Goal: Information Seeking & Learning: Learn about a topic

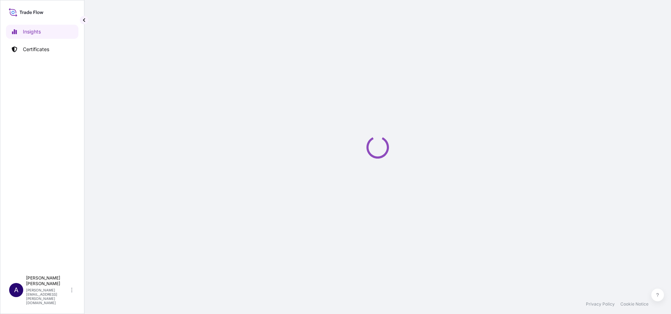
select select "2025"
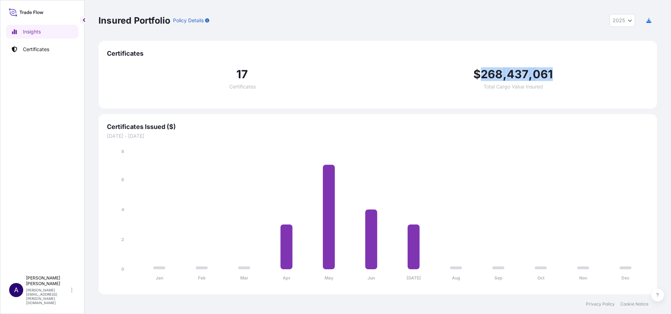
drag, startPoint x: 484, startPoint y: 74, endPoint x: 552, endPoint y: 75, distance: 68.3
click at [552, 75] on span "$ 268 , 437 , 061" at bounding box center [514, 74] width 80 height 11
copy span "268 , 437 , 061"
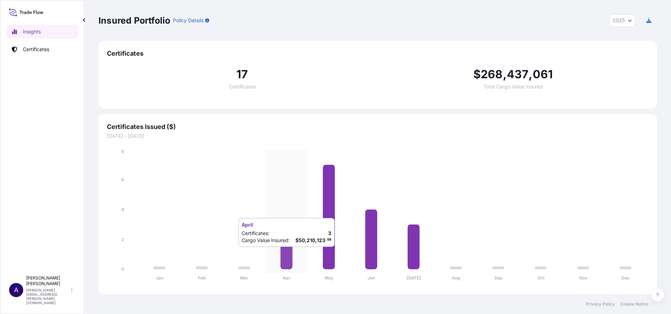
click at [288, 254] on icon at bounding box center [287, 246] width 12 height 45
click at [34, 50] on p "Certificates" at bounding box center [36, 49] width 26 height 7
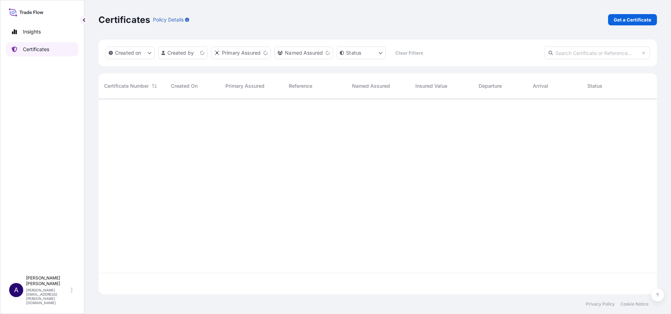
scroll to position [191, 551]
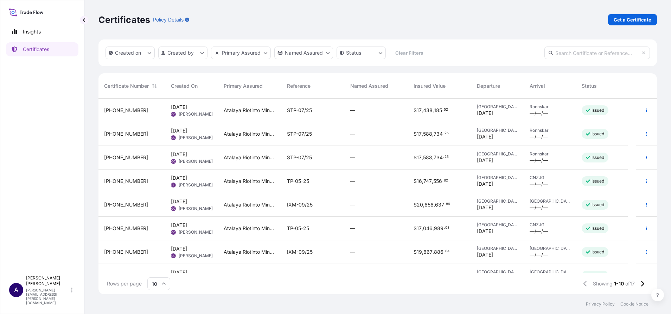
click at [507, 23] on div "Certificates Policy Details Get a Certificate" at bounding box center [378, 19] width 559 height 11
